Goal: Information Seeking & Learning: Learn about a topic

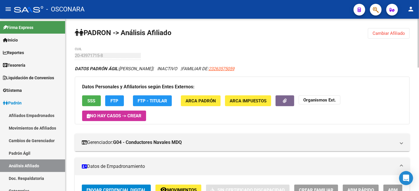
click at [388, 34] on span "Cambiar Afiliado" at bounding box center [388, 33] width 32 height 5
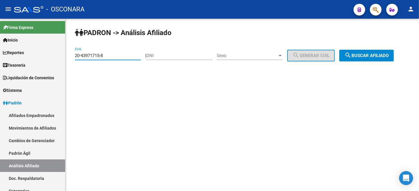
click at [102, 57] on input "20-43971715-8" at bounding box center [108, 55] width 66 height 5
drag, startPoint x: 120, startPoint y: 58, endPoint x: 62, endPoint y: 56, distance: 57.6
click at [62, 56] on mat-sidenav-container "Firma Express Inicio Instructivos Contacto OS Reportes Tablero de Control Ingre…" at bounding box center [209, 105] width 419 height 172
paste input "12001415-4"
type input "20-12001415-4"
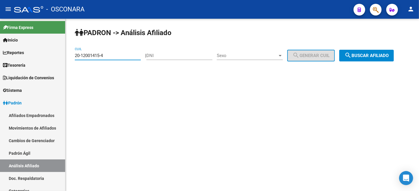
click at [389, 55] on span "search Buscar afiliado" at bounding box center [366, 55] width 44 height 5
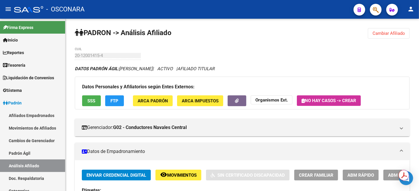
click at [159, 99] on span "ARCA Padrón" at bounding box center [153, 100] width 30 height 5
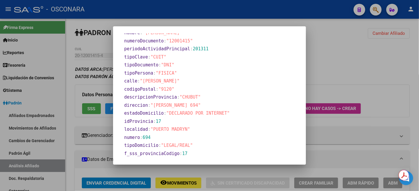
scroll to position [259, 0]
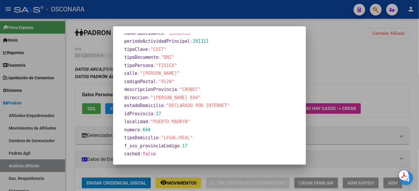
click at [355, 59] on div at bounding box center [209, 95] width 419 height 191
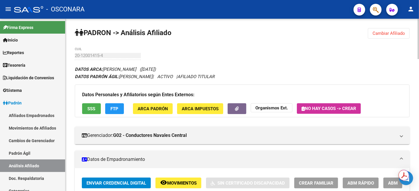
click at [195, 112] on button "ARCA Impuestos" at bounding box center [200, 108] width 46 height 11
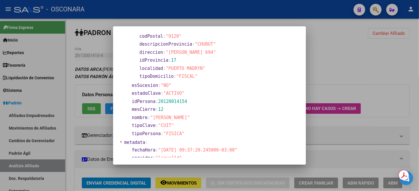
scroll to position [0, 0]
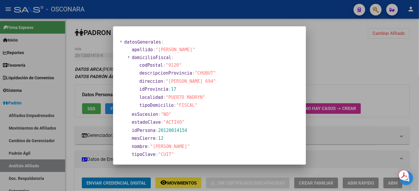
click at [346, 52] on div at bounding box center [209, 95] width 419 height 191
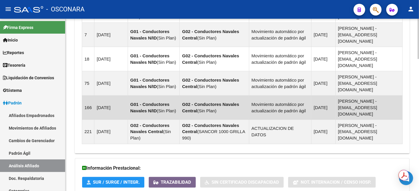
scroll to position [564, 0]
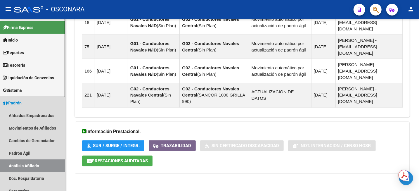
click at [25, 105] on link "Padrón" at bounding box center [32, 102] width 65 height 13
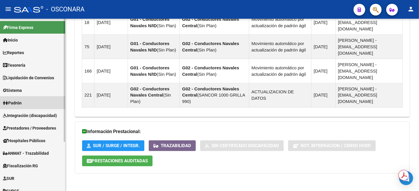
click at [32, 99] on link "Padrón" at bounding box center [32, 102] width 65 height 13
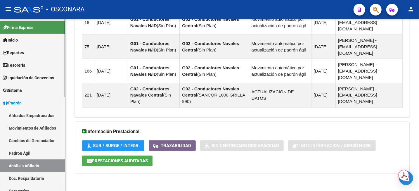
click at [29, 164] on link "Análisis Afiliado" at bounding box center [32, 165] width 65 height 13
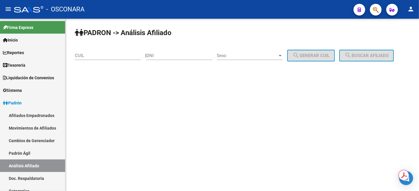
click at [89, 58] on input "CUIL" at bounding box center [108, 55] width 66 height 5
type input "2"
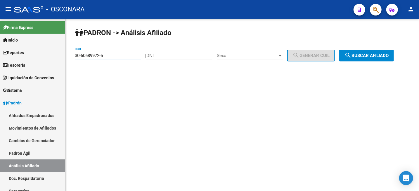
type input "30-50689972-5"
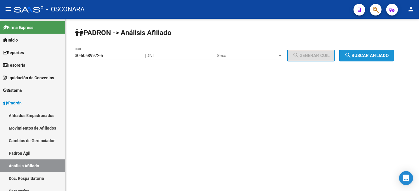
click at [368, 58] on button "search Buscar afiliado" at bounding box center [366, 56] width 55 height 12
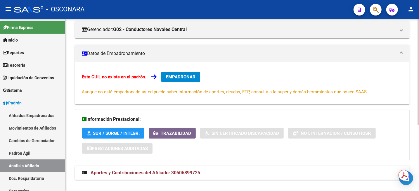
scroll to position [107, 0]
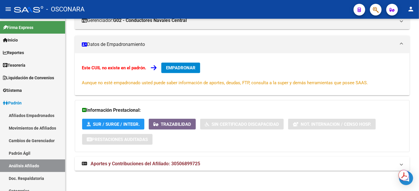
drag, startPoint x: 166, startPoint y: 165, endPoint x: 217, endPoint y: 135, distance: 58.8
click at [167, 165] on span "Aportes y Contribuciones del Afiliado: 30506899725" at bounding box center [146, 164] width 110 height 6
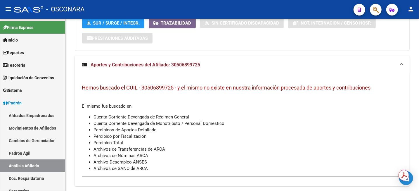
scroll to position [223, 0]
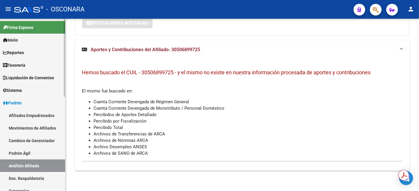
click at [23, 156] on link "Padrón Ágil" at bounding box center [32, 153] width 65 height 13
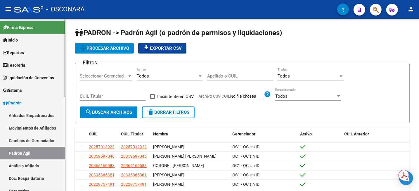
click at [27, 169] on link "Análisis Afiliado" at bounding box center [32, 165] width 65 height 13
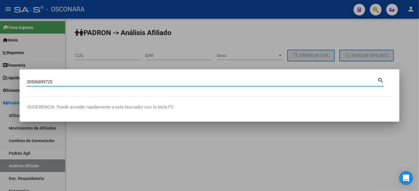
type input "30506899725"
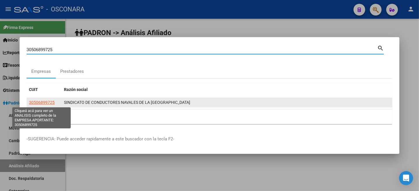
click at [41, 102] on span "30506899725" at bounding box center [42, 102] width 26 height 5
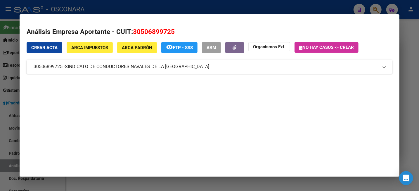
click at [372, 66] on mat-panel-title "30506899725 - SINDICATO DE CONDUCTORES NAVALES DE LA [GEOGRAPHIC_DATA]" at bounding box center [206, 66] width 345 height 7
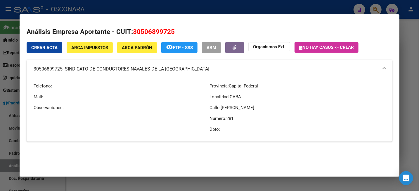
click at [105, 44] on button "ARCA Impuestos" at bounding box center [90, 47] width 46 height 11
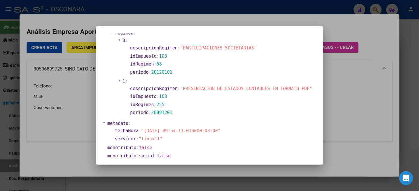
scroll to position [398, 0]
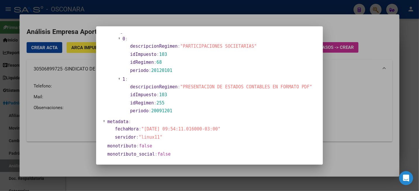
click at [340, 98] on div at bounding box center [209, 95] width 419 height 191
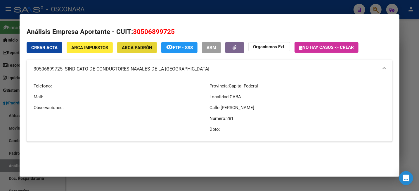
click at [133, 46] on span "ARCA Padrón" at bounding box center [137, 47] width 30 height 5
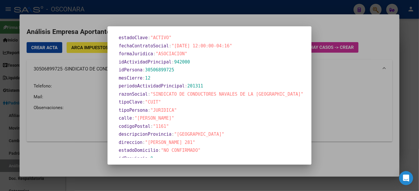
scroll to position [200, 0]
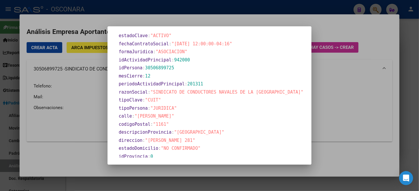
click at [393, 35] on div at bounding box center [209, 95] width 419 height 191
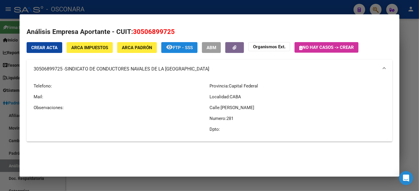
click at [187, 49] on span "FTP - SSS" at bounding box center [183, 47] width 20 height 5
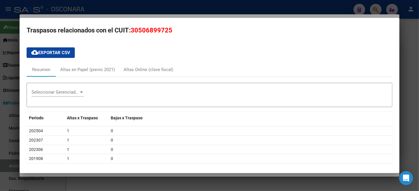
scroll to position [0, 0]
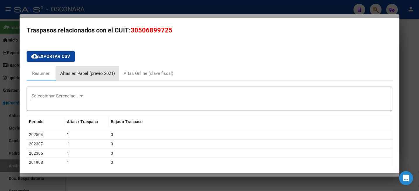
click at [93, 73] on div "Altas en Papel (previo 2021)" at bounding box center [87, 73] width 55 height 7
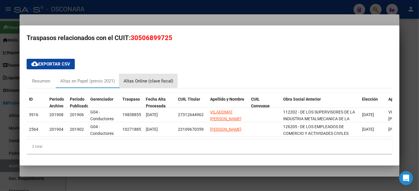
drag, startPoint x: 140, startPoint y: 78, endPoint x: 148, endPoint y: 77, distance: 7.9
click at [141, 78] on div "Altas Online (clave fiscal)" at bounding box center [149, 81] width 50 height 7
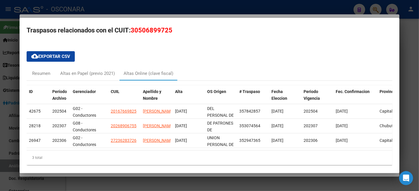
click at [149, 32] on span "30506899725" at bounding box center [152, 30] width 42 height 7
click at [412, 38] on div at bounding box center [209, 95] width 419 height 191
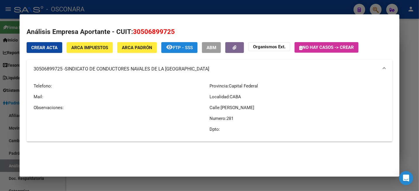
click at [174, 49] on span "FTP - SSS" at bounding box center [183, 47] width 20 height 5
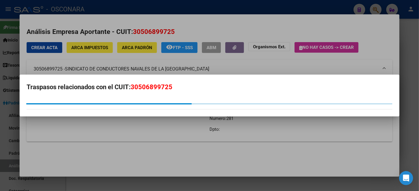
click at [294, 21] on div at bounding box center [209, 95] width 419 height 191
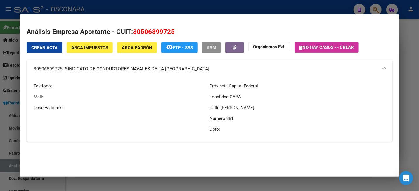
click at [216, 47] on span "ABM" at bounding box center [212, 47] width 10 height 5
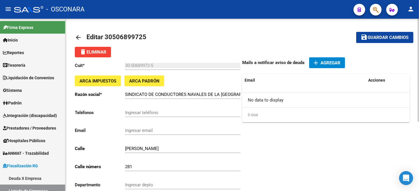
click at [82, 38] on link "arrow_back" at bounding box center [81, 37] width 12 height 14
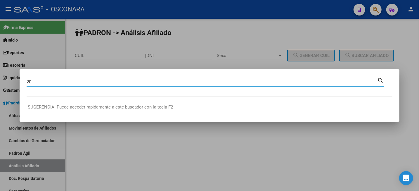
type input "2"
type input "30506899725"
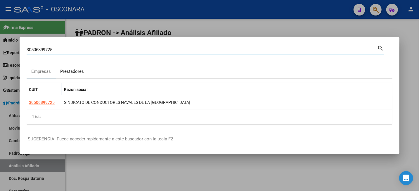
click at [75, 72] on div "Prestadores" at bounding box center [72, 71] width 24 height 7
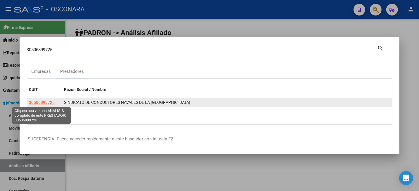
click at [36, 102] on span "30506899725" at bounding box center [42, 102] width 26 height 5
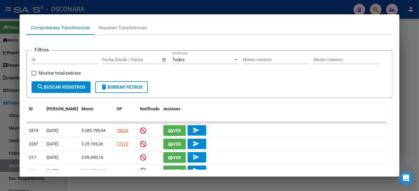
scroll to position [110, 0]
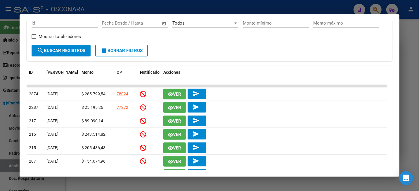
drag, startPoint x: 394, startPoint y: 97, endPoint x: 398, endPoint y: 108, distance: 11.3
click at [398, 108] on mat-dialog-content "Análisis Prestador - CUIT: 30506899725 cloud_download Exportar CSV ABM ARCA Imp…" at bounding box center [210, 95] width 380 height 148
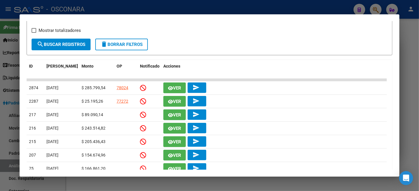
scroll to position [117, 0]
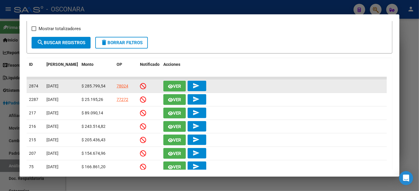
click at [178, 86] on span "Ver" at bounding box center [177, 86] width 8 height 5
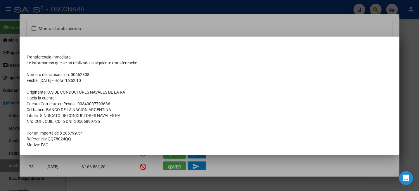
click at [282, 32] on div at bounding box center [209, 95] width 419 height 191
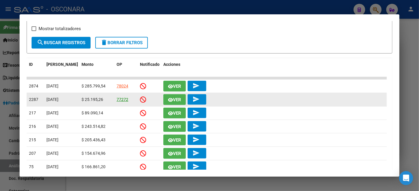
click at [123, 100] on link "77272" at bounding box center [123, 99] width 12 height 5
click at [174, 102] on span "Ver" at bounding box center [177, 99] width 8 height 5
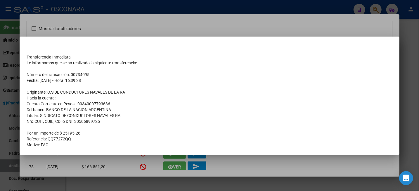
click at [283, 12] on div at bounding box center [209, 95] width 419 height 191
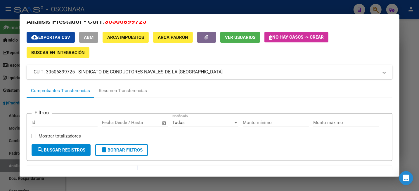
scroll to position [0, 0]
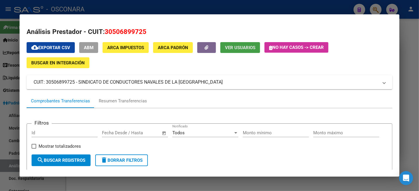
click at [246, 48] on span "Ver Usuarios" at bounding box center [240, 47] width 30 height 5
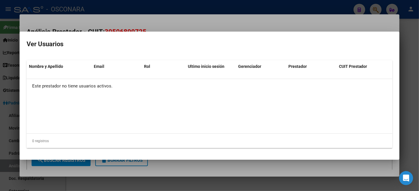
click at [408, 50] on div at bounding box center [209, 95] width 419 height 191
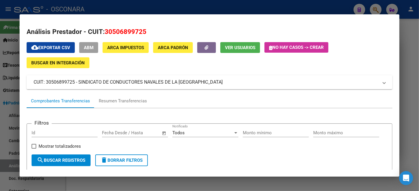
click at [117, 48] on span "ARCA Impuestos" at bounding box center [125, 47] width 37 height 5
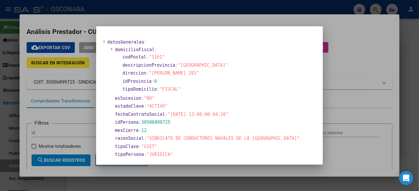
click at [271, 13] on div at bounding box center [209, 95] width 419 height 191
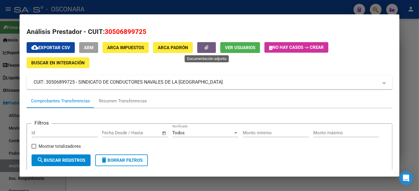
click at [208, 47] on icon "button" at bounding box center [207, 47] width 4 height 4
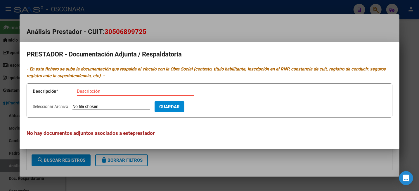
drag, startPoint x: 414, startPoint y: 37, endPoint x: 402, endPoint y: 34, distance: 12.6
click at [414, 38] on div at bounding box center [209, 95] width 419 height 191
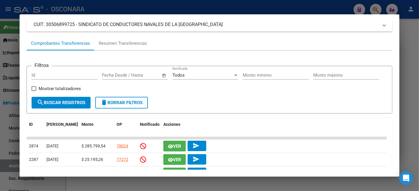
scroll to position [73, 0]
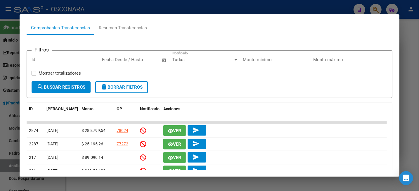
click at [237, 59] on div at bounding box center [235, 59] width 5 height 5
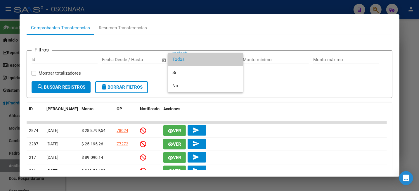
click at [237, 59] on span "Todos" at bounding box center [205, 59] width 66 height 13
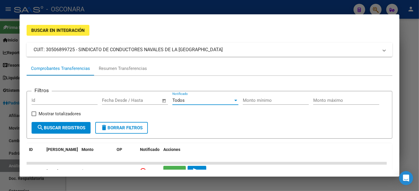
scroll to position [0, 0]
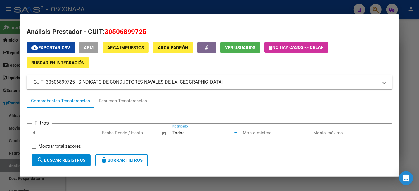
click at [418, 34] on div at bounding box center [209, 95] width 419 height 191
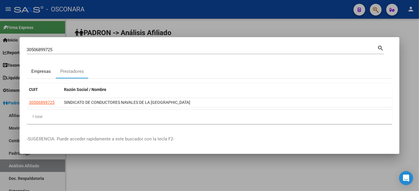
click at [44, 74] on div "Empresas" at bounding box center [42, 71] width 20 height 7
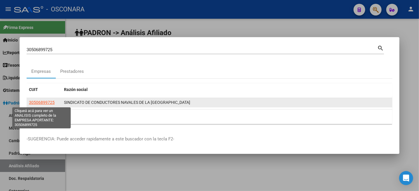
click at [43, 104] on span "30506899725" at bounding box center [42, 102] width 26 height 5
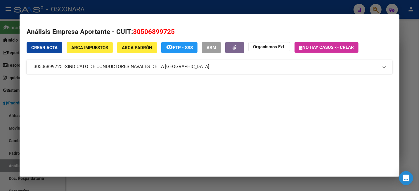
click at [280, 68] on mat-panel-title "30506899725 - SINDICATO DE CONDUCTORES NAVALES DE LA [GEOGRAPHIC_DATA]" at bounding box center [206, 66] width 345 height 7
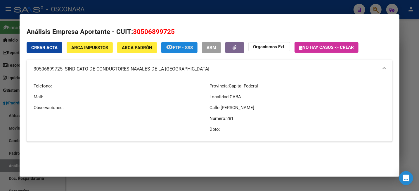
click at [178, 47] on span "FTP - SSS" at bounding box center [183, 47] width 20 height 5
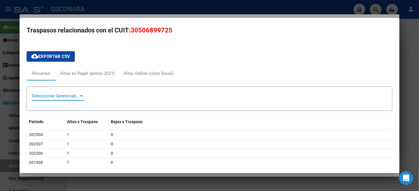
click at [82, 97] on div at bounding box center [81, 95] width 5 height 5
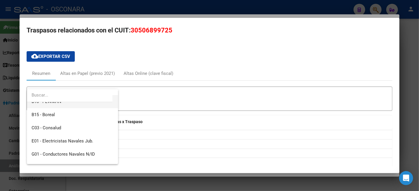
scroll to position [110, 0]
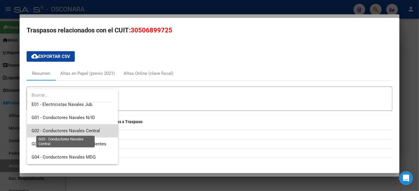
click at [88, 132] on span "G02 - Conductores Navales Central" at bounding box center [66, 130] width 68 height 5
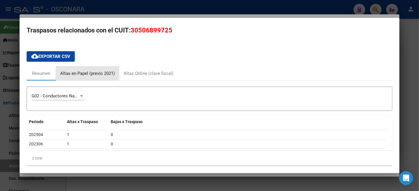
click at [93, 75] on div "Altas en Papel (previo 2021)" at bounding box center [87, 73] width 55 height 7
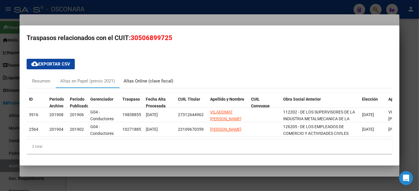
click at [151, 79] on div "Altas Online (clave fiscal)" at bounding box center [149, 81] width 50 height 7
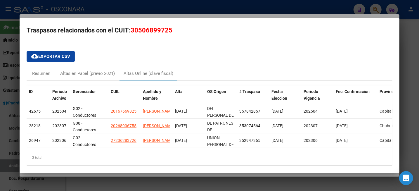
click at [414, 42] on div at bounding box center [209, 95] width 419 height 191
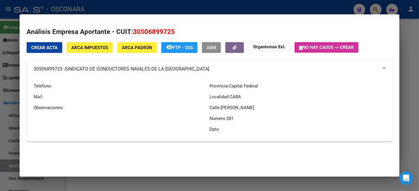
click at [208, 46] on span "ABM" at bounding box center [212, 47] width 10 height 5
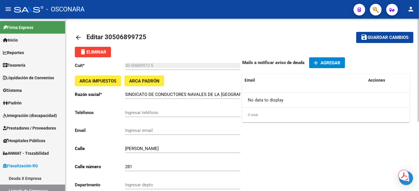
click at [253, 27] on div "arrow_back Editar 30506899725 save Guardar cambios delete Eliminar Cuit * 30-50…" at bounding box center [241, 162] width 353 height 286
click at [82, 38] on link "arrow_back" at bounding box center [81, 37] width 12 height 14
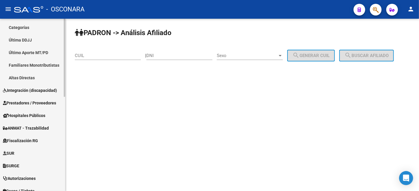
scroll to position [98, 0]
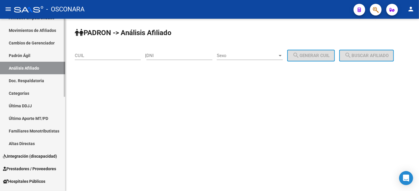
click at [22, 72] on link "Análisis Afiliado" at bounding box center [32, 68] width 65 height 13
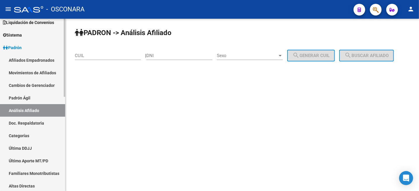
scroll to position [0, 0]
